Goal: Navigation & Orientation: Find specific page/section

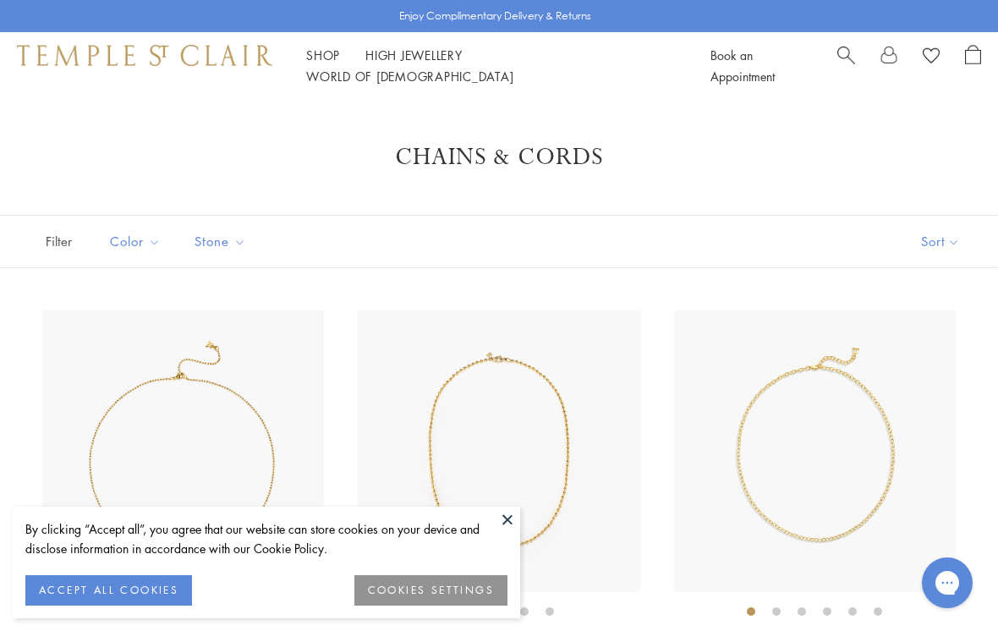
click at [501, 521] on button at bounding box center [507, 518] width 25 height 25
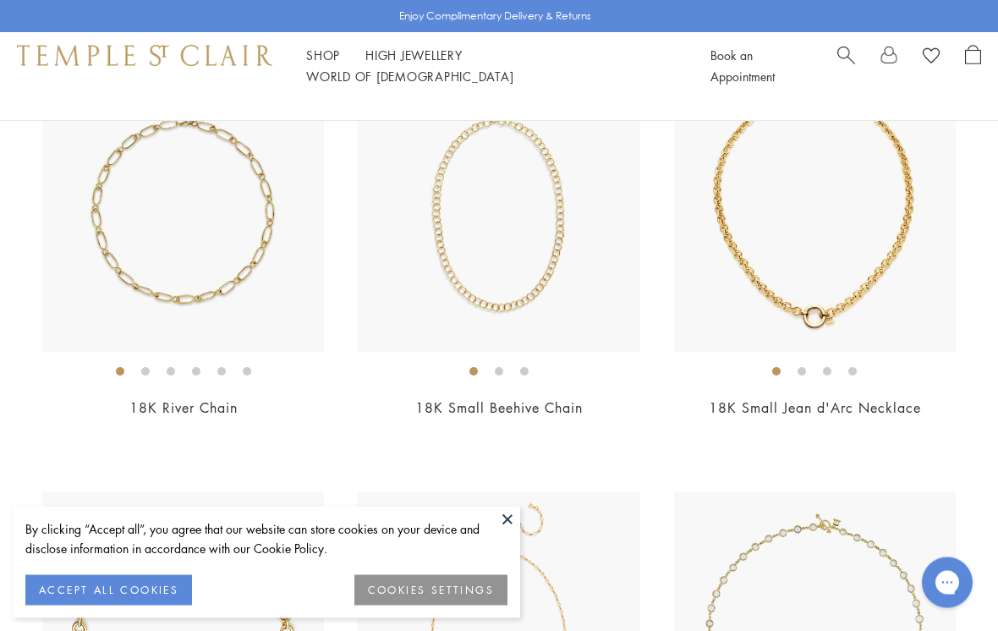
scroll to position [1504, 0]
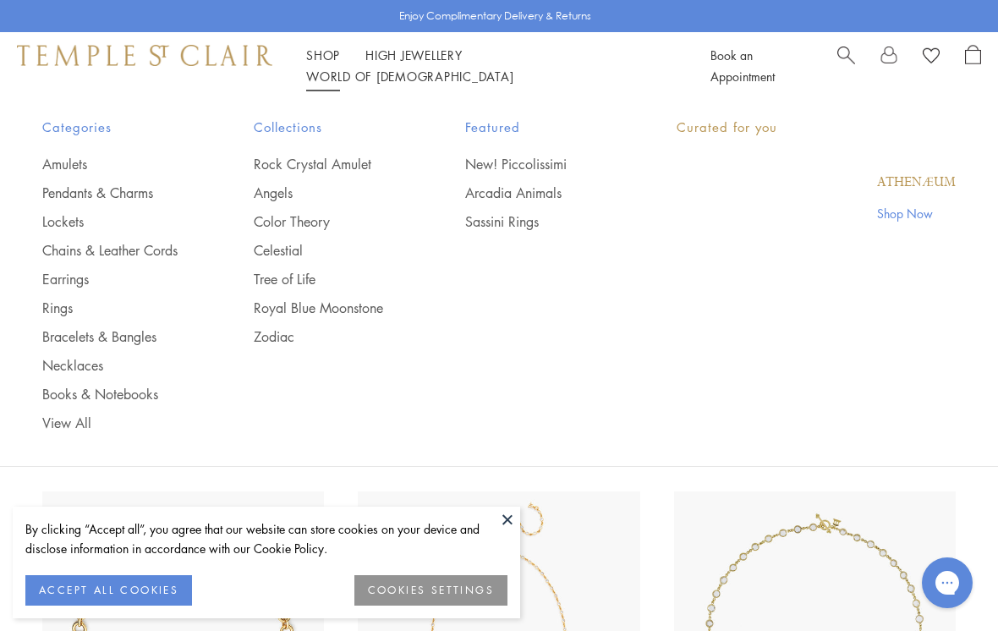
click at [320, 63] on link "Shop Shop" at bounding box center [323, 55] width 34 height 17
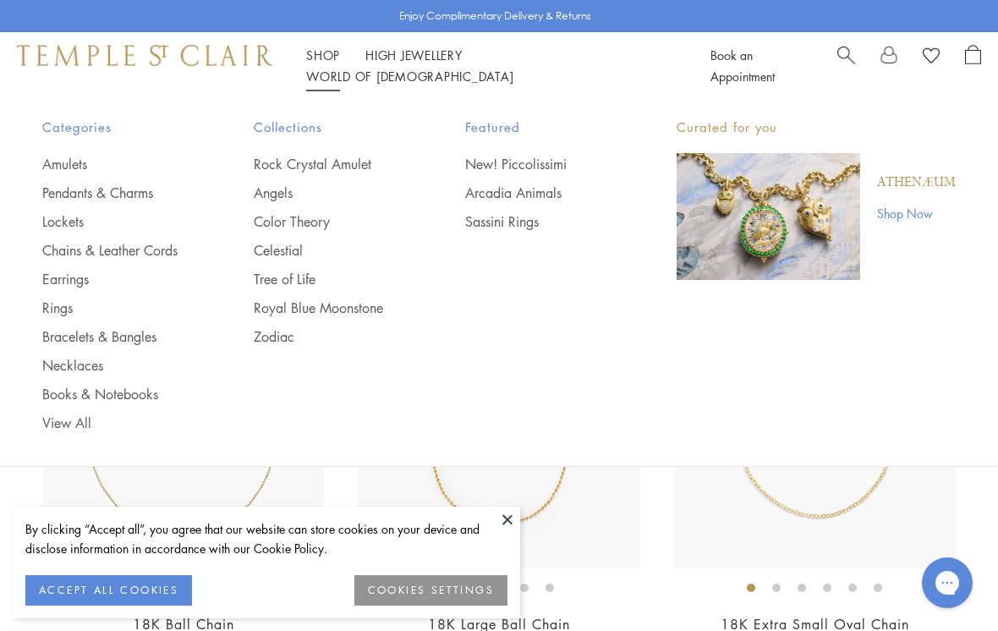
scroll to position [26, 0]
click at [139, 194] on link "Pendants & Charms" at bounding box center [114, 192] width 144 height 19
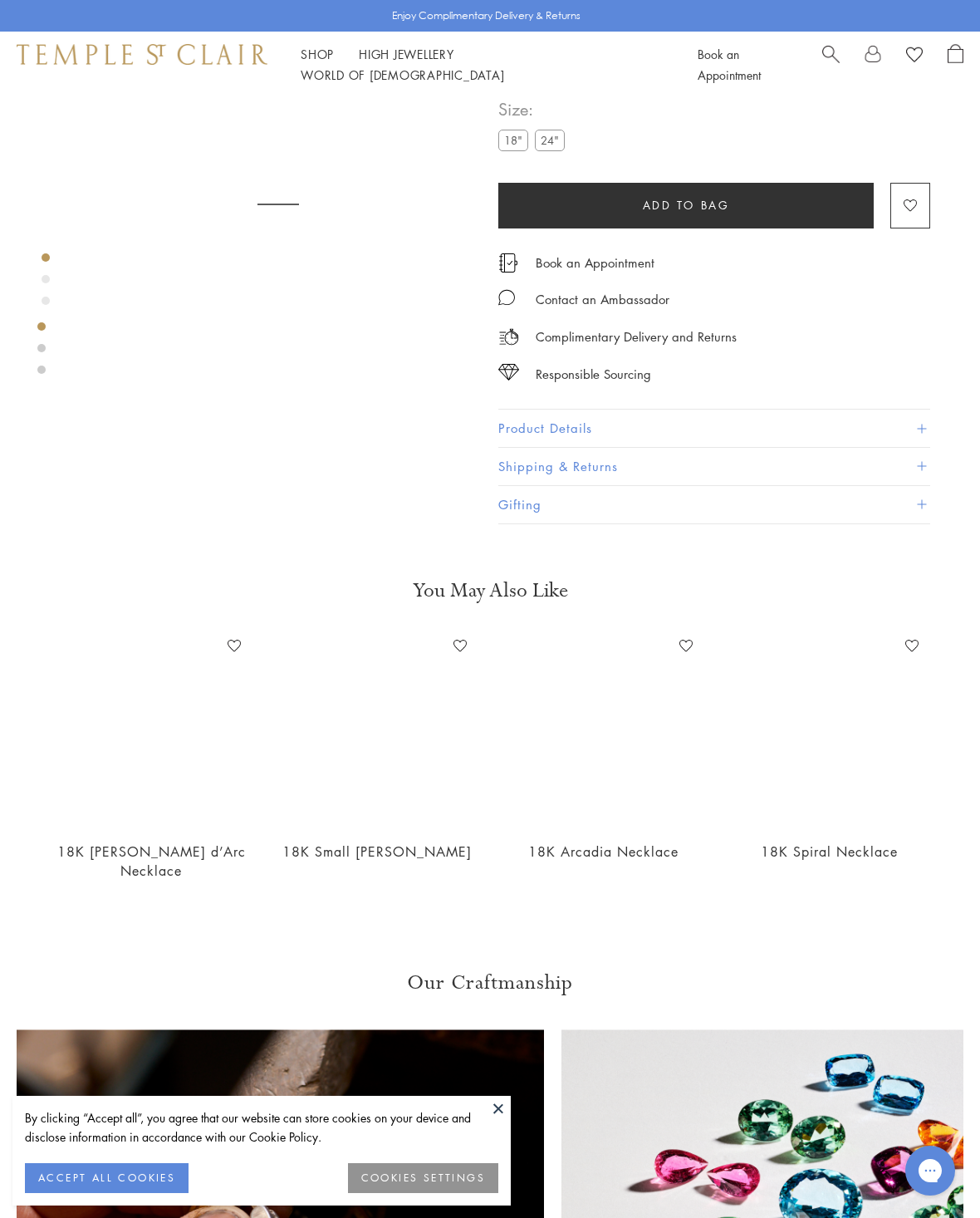
scroll to position [98, 0]
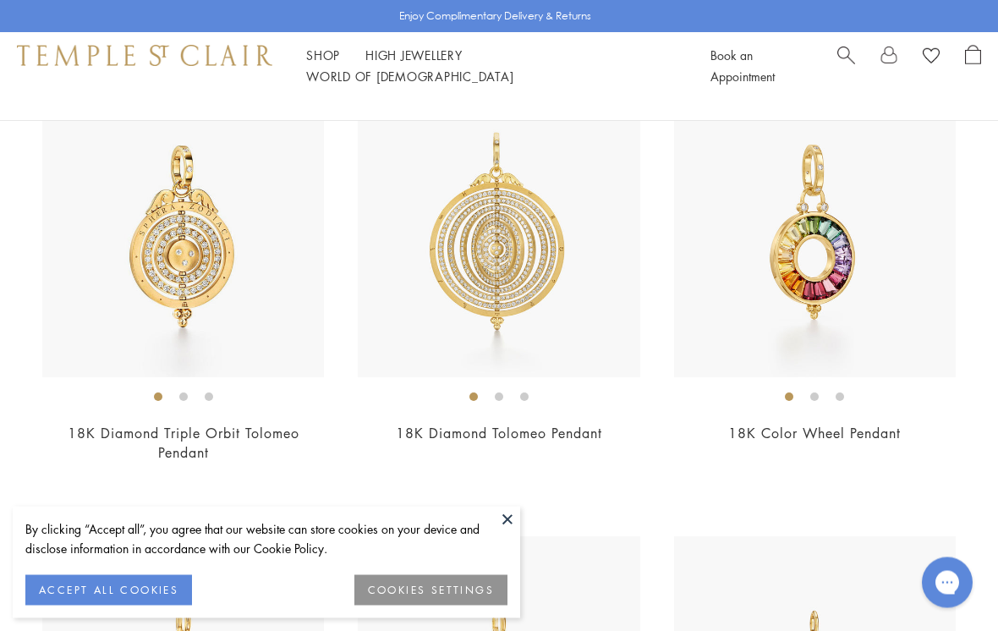
scroll to position [7436, 0]
click at [513, 532] on button at bounding box center [507, 518] width 25 height 25
